Goal: Navigation & Orientation: Find specific page/section

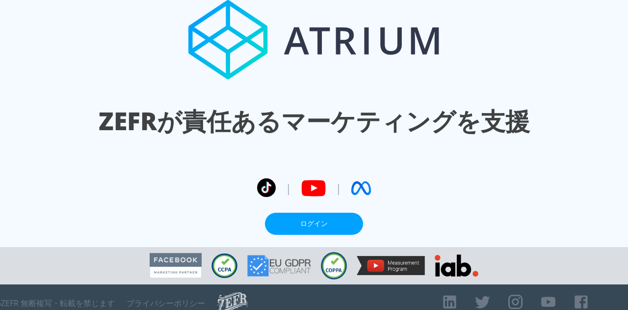
click at [331, 212] on link "ログイン" at bounding box center [314, 223] width 98 height 22
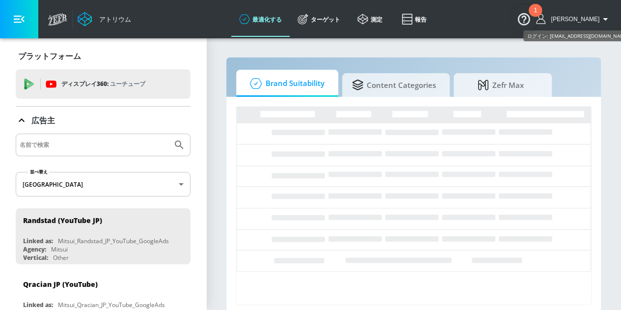
click at [599, 17] on font "[PERSON_NAME]" at bounding box center [574, 19] width 49 height 7
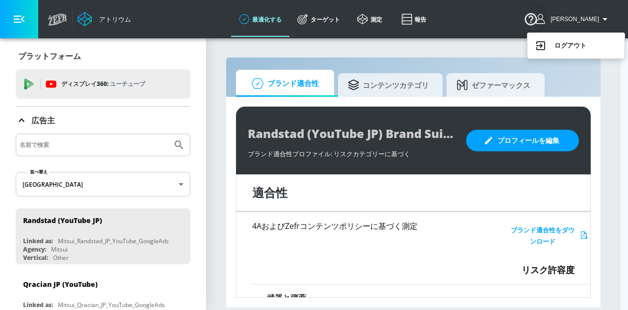
click at [430, 68] on div at bounding box center [314, 155] width 628 height 310
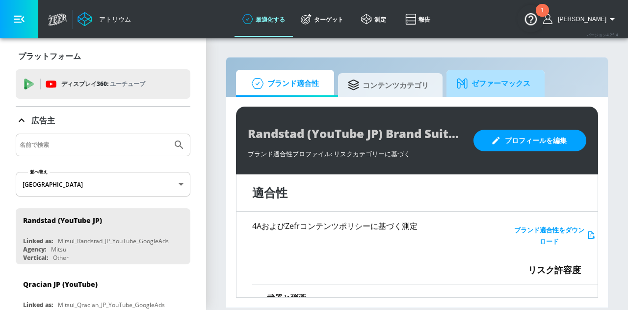
click at [501, 89] on font "ゼファーマックス" at bounding box center [500, 83] width 59 height 13
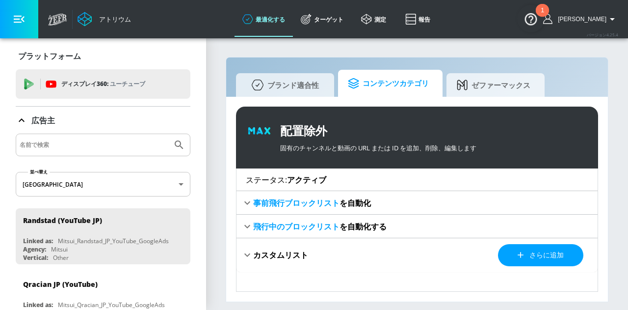
click at [369, 78] on font "コンテンツカテゴリ" at bounding box center [396, 83] width 66 height 10
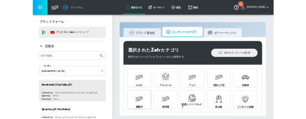
scroll to position [204, 0]
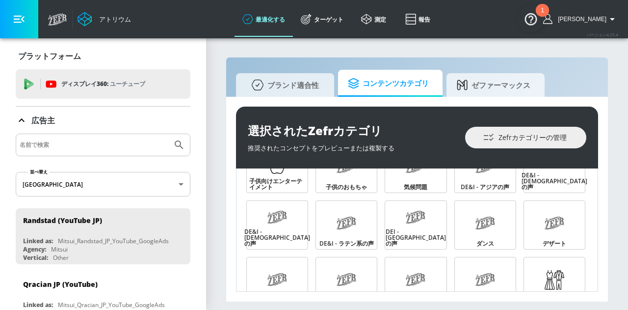
click at [529, 8] on img "リソースセンターを開く、新しい通知 1 件" at bounding box center [530, 18] width 27 height 27
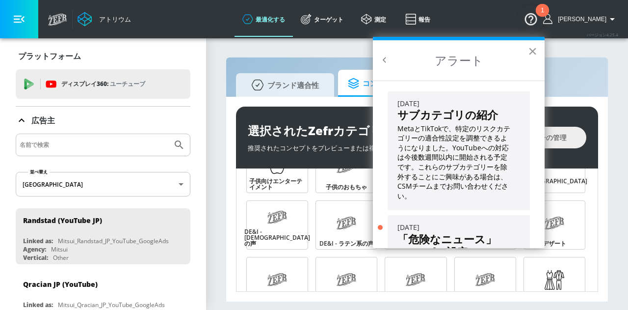
click at [532, 53] on font "×" at bounding box center [532, 51] width 9 height 18
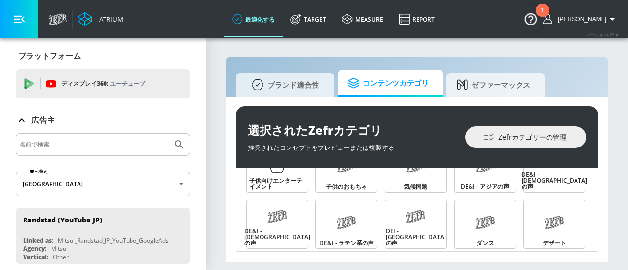
scroll to position [201, 0]
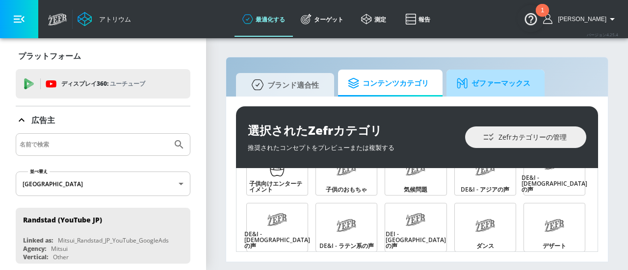
click at [476, 88] on font "ゼファーマックス" at bounding box center [500, 83] width 59 height 10
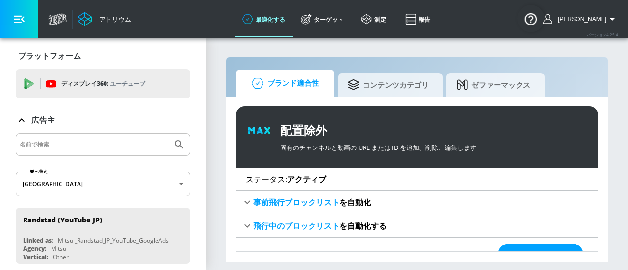
click at [291, 78] on font "ブランド適合性" at bounding box center [293, 83] width 52 height 13
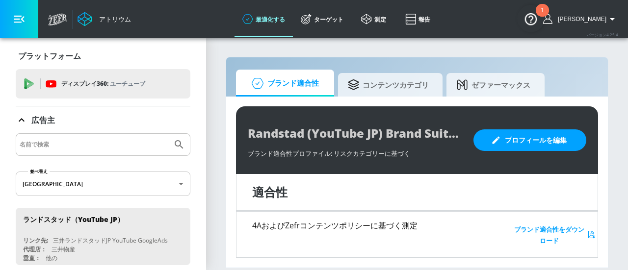
click at [340, 62] on div "ブランド適合性 コンテンツカテゴリ ゼファーマックス Randstad (YouTube JP) Brand Suitability Profile ブランド…" at bounding box center [417, 162] width 383 height 211
click at [387, 26] on link "測定" at bounding box center [373, 18] width 44 height 35
